Goal: Task Accomplishment & Management: Use online tool/utility

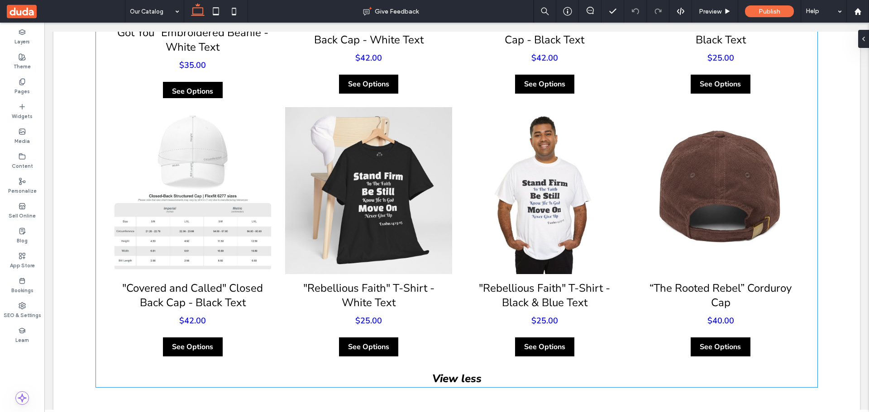
scroll to position [1341, 0]
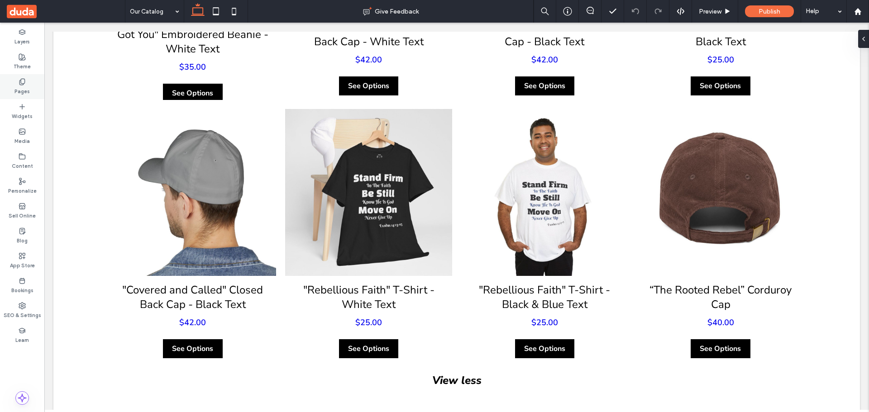
click at [23, 80] on icon at bounding box center [22, 81] width 7 height 7
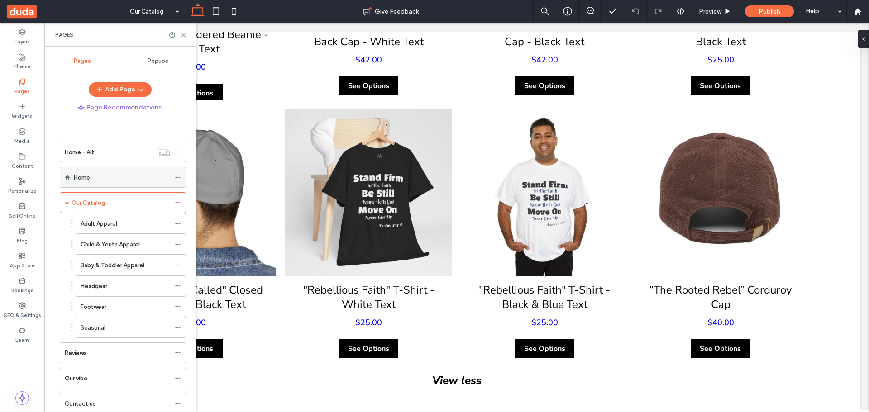
click at [86, 180] on label "Home" at bounding box center [82, 178] width 16 height 16
click at [183, 35] on use at bounding box center [183, 35] width 4 height 4
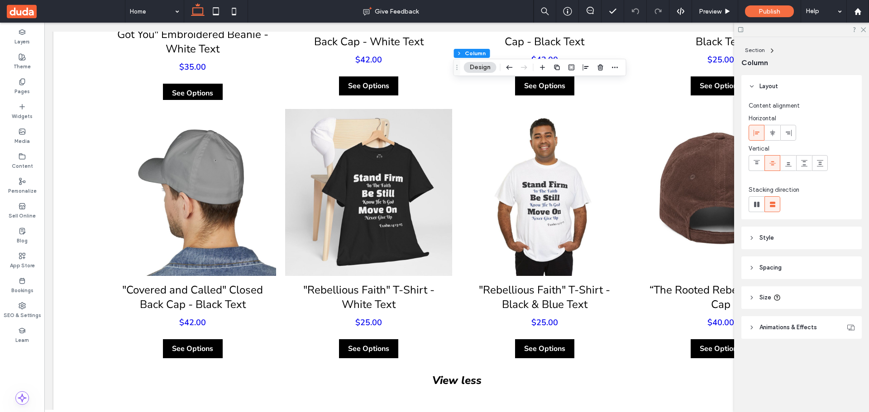
click at [774, 234] on header "Style" at bounding box center [801, 238] width 120 height 23
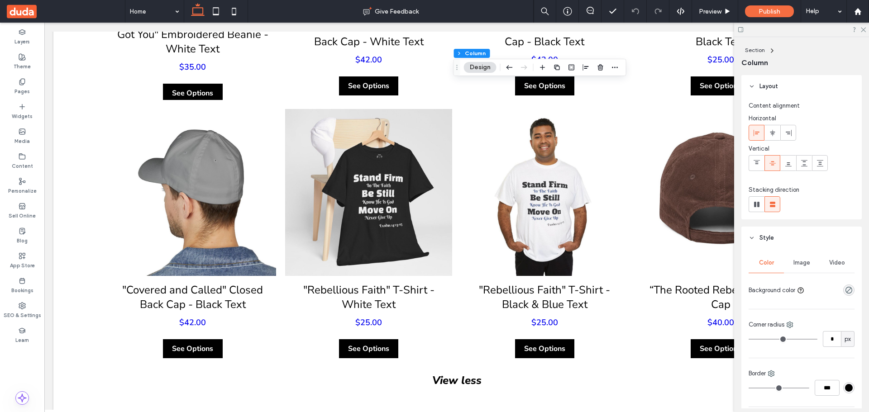
click at [802, 263] on span "Image" at bounding box center [801, 262] width 17 height 7
click at [800, 263] on span "Image" at bounding box center [801, 262] width 17 height 7
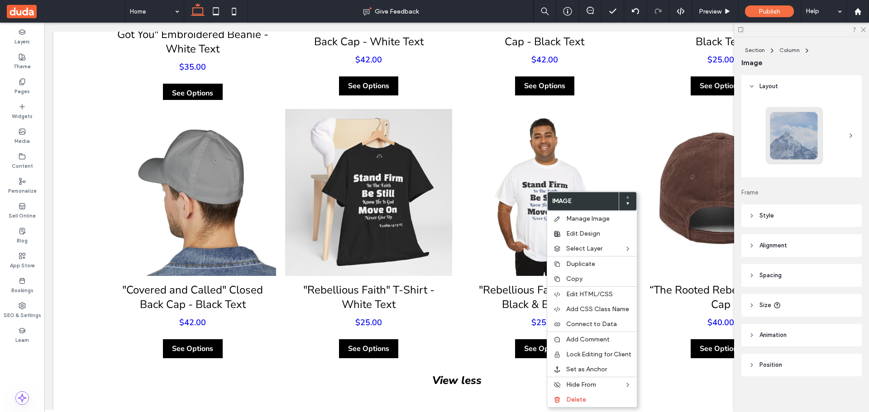
type input "**"
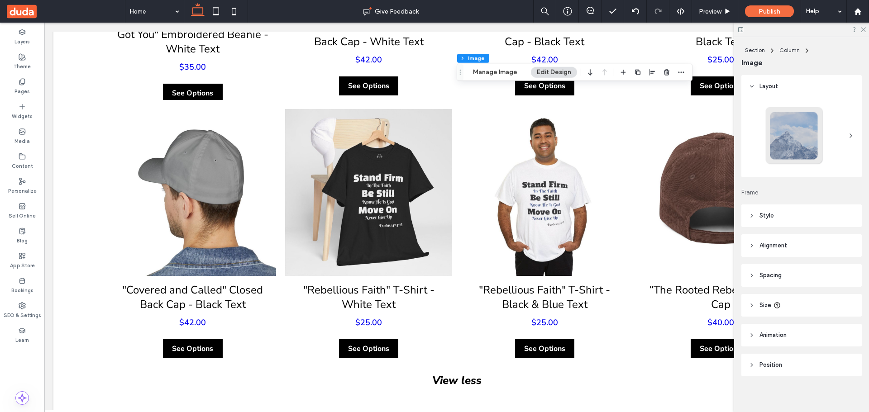
click at [762, 214] on span "Style" at bounding box center [766, 215] width 14 height 9
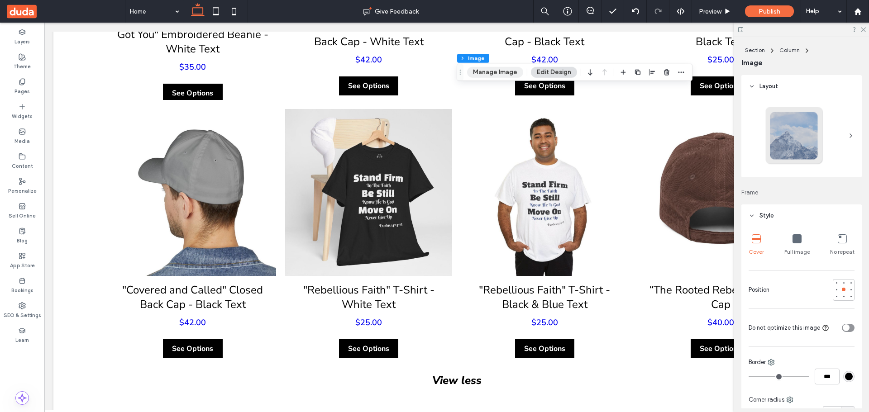
click at [496, 72] on button "Manage Image" at bounding box center [495, 72] width 56 height 11
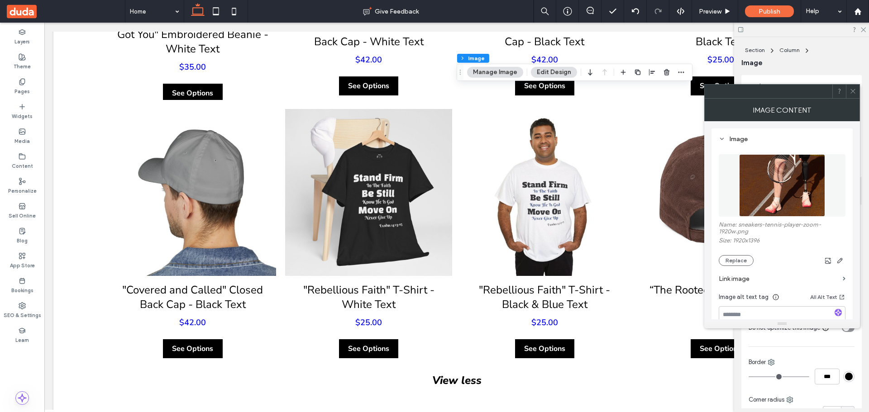
click at [782, 180] on img at bounding box center [782, 185] width 86 height 62
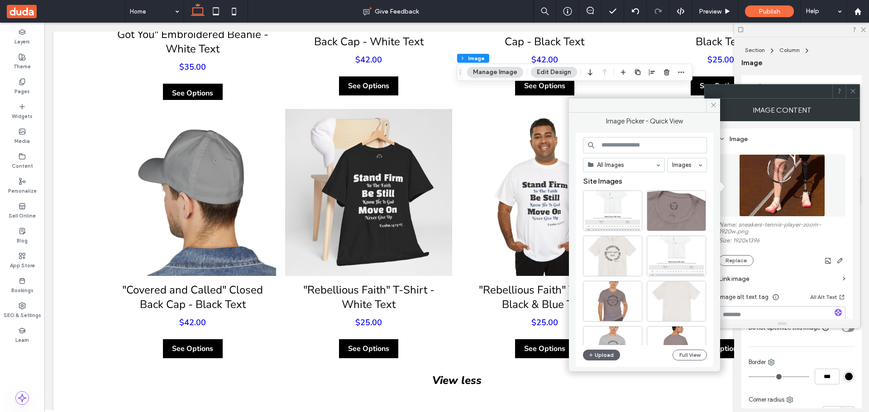
click at [622, 148] on input at bounding box center [645, 145] width 124 height 16
click at [694, 357] on button "Full View" at bounding box center [689, 355] width 34 height 11
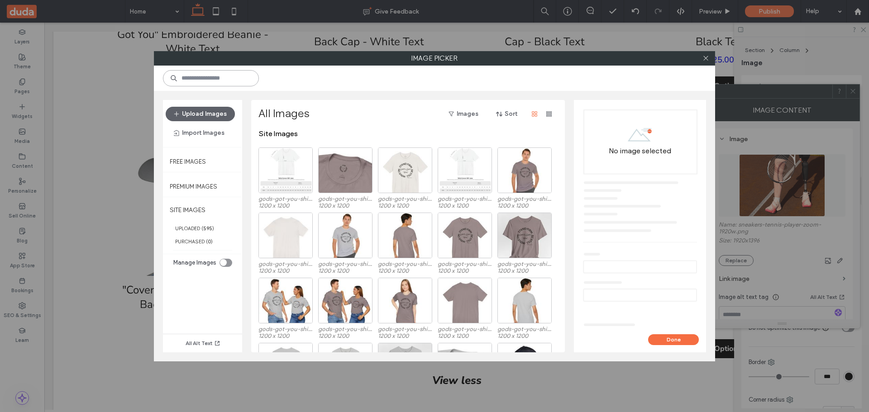
click at [230, 75] on input at bounding box center [211, 78] width 96 height 16
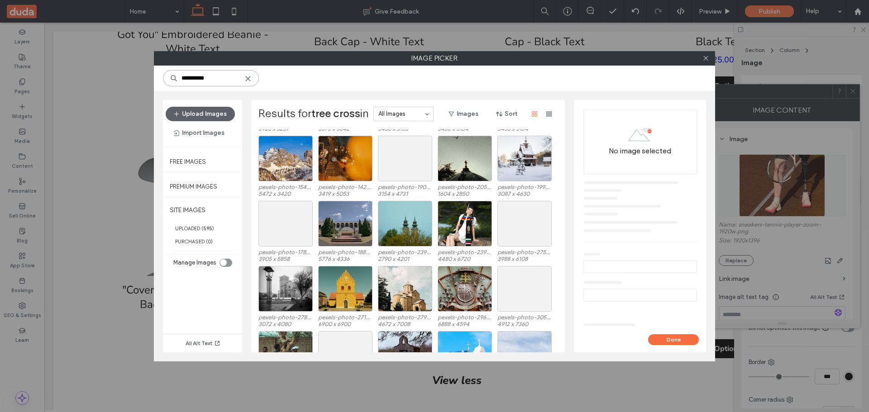
scroll to position [1205, 0]
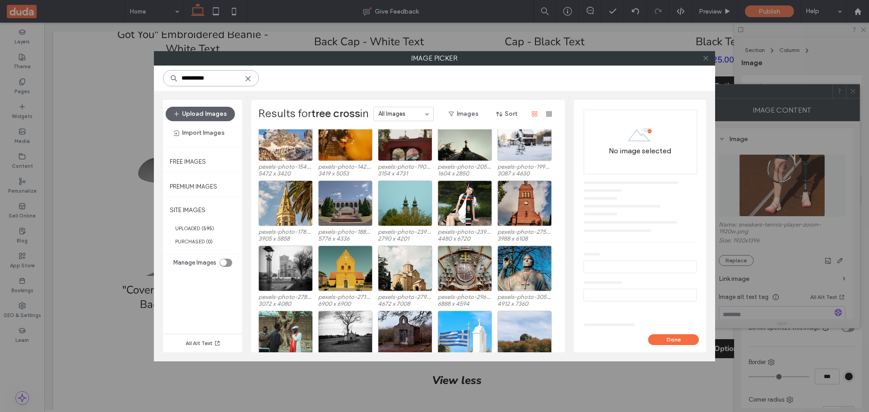
type input "**********"
click at [702, 57] on icon at bounding box center [705, 58] width 7 height 7
